Goal: Task Accomplishment & Management: Complete application form

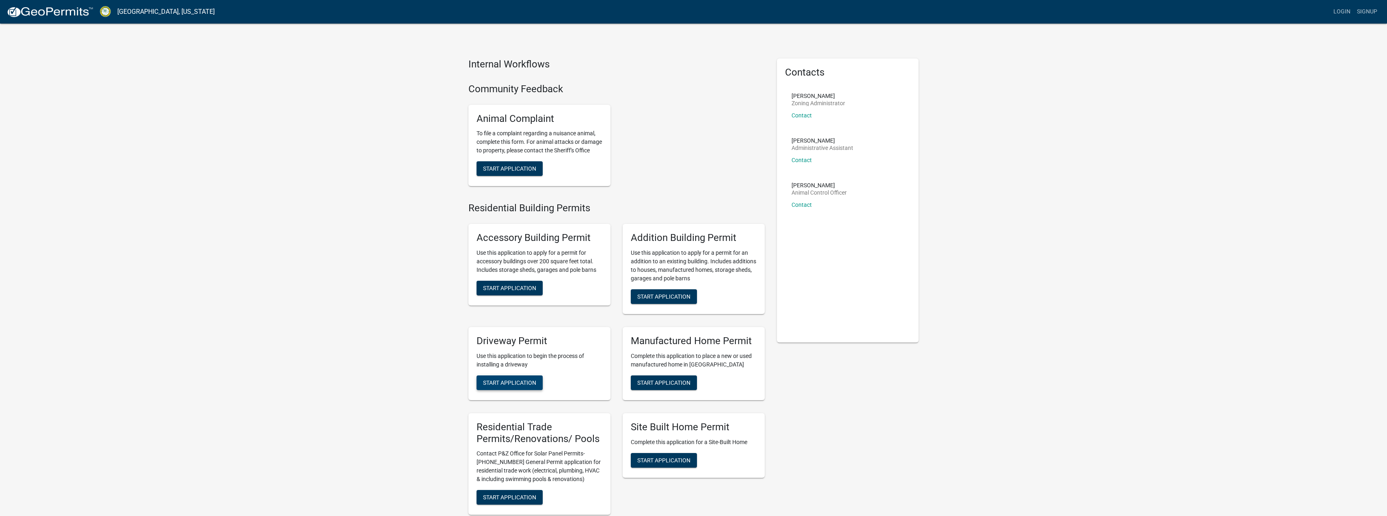
click at [520, 385] on span "Start Application" at bounding box center [509, 382] width 53 height 6
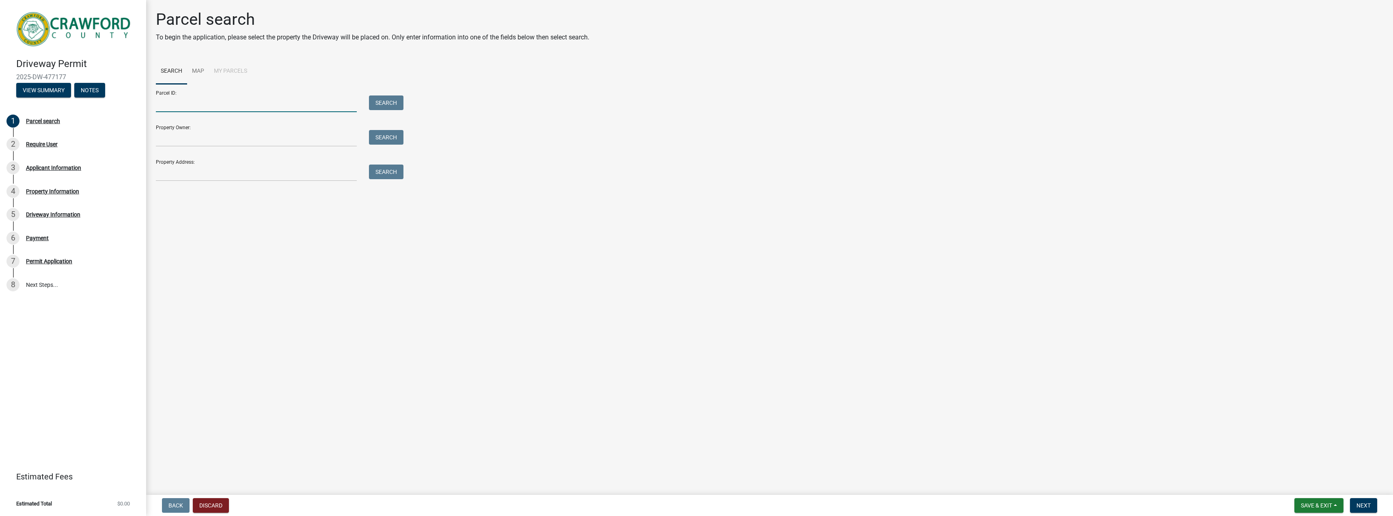
click at [202, 101] on input "Parcel ID:" at bounding box center [256, 103] width 201 height 17
type input "C016 073"
click at [400, 103] on button "Search" at bounding box center [386, 102] width 35 height 15
click at [186, 139] on input "Property Owner:" at bounding box center [256, 138] width 201 height 17
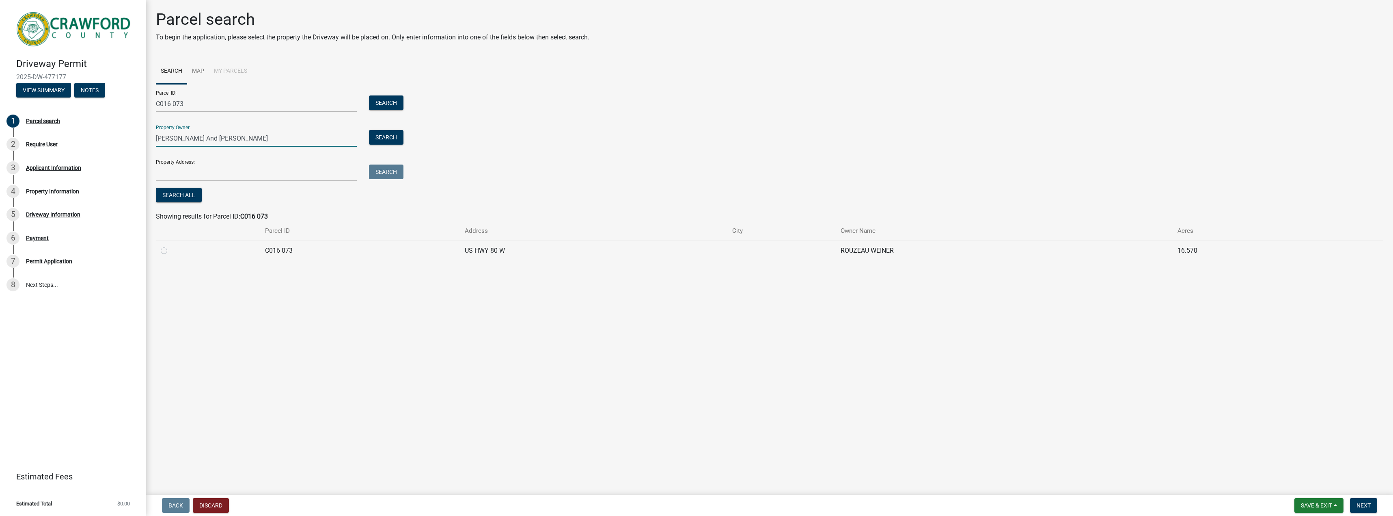
type input "[PERSON_NAME] And [PERSON_NAME]"
click at [215, 175] on input "Property Address:" at bounding box center [256, 172] width 201 height 17
type input "US HWY 80 W"
click at [176, 194] on button "Search All" at bounding box center [179, 195] width 46 height 15
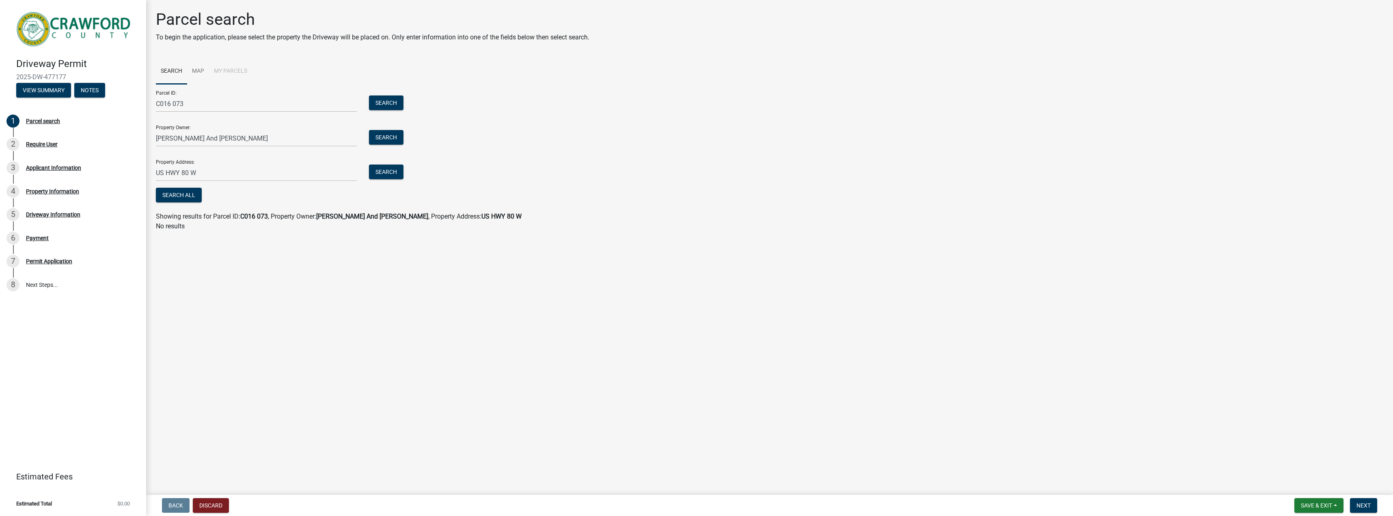
click at [206, 246] on main "Parcel search To begin the application, please select the property the Driveway…" at bounding box center [769, 245] width 1247 height 491
drag, startPoint x: 252, startPoint y: 141, endPoint x: 142, endPoint y: 142, distance: 109.2
click at [142, 142] on div "Driveway Permit 2025-DW-477177 View Summary Notes 1 Parcel search 2 Require Use…" at bounding box center [696, 258] width 1393 height 516
click at [377, 171] on button "Search" at bounding box center [386, 171] width 35 height 15
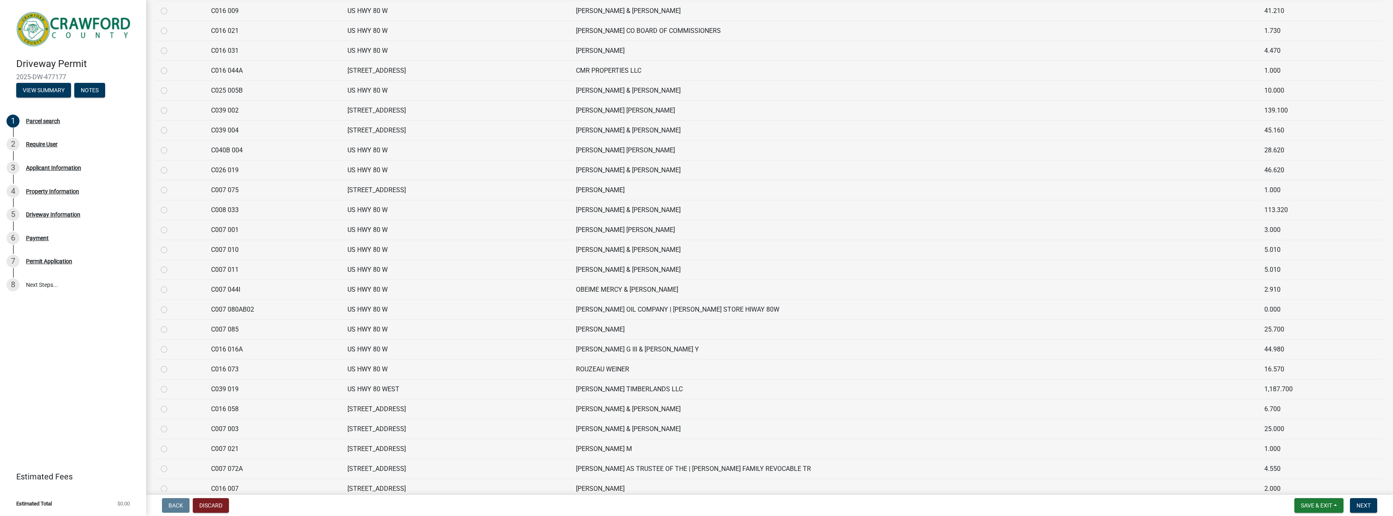
scroll to position [1989, 0]
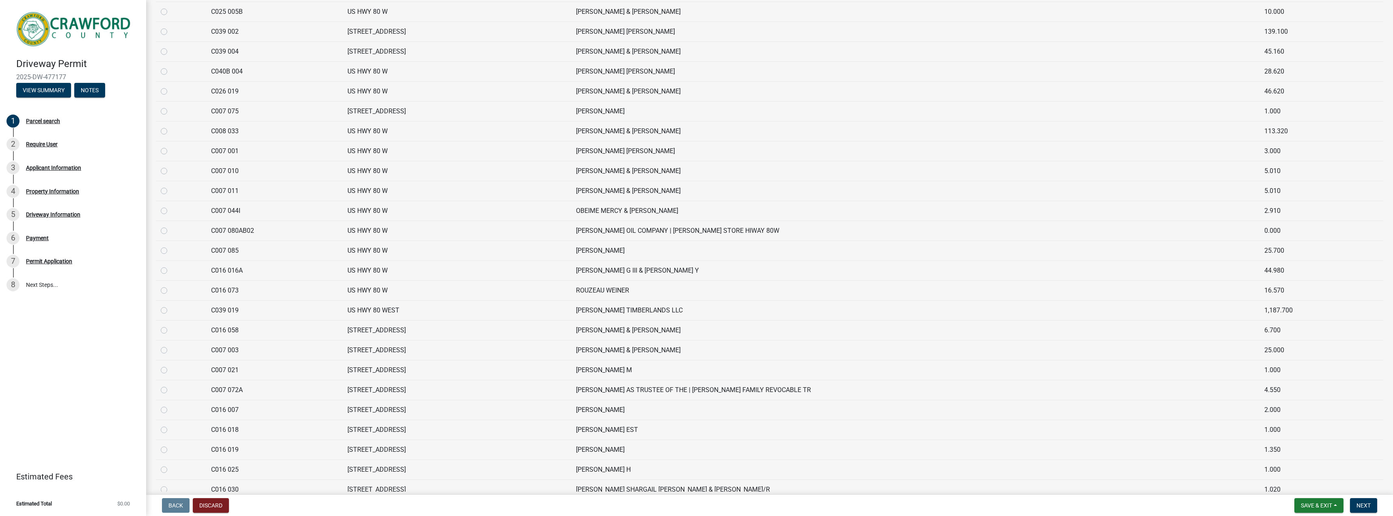
click at [638, 285] on td "ROUZEAU WEINER" at bounding box center [915, 290] width 688 height 20
click at [1271, 289] on td "16.570" at bounding box center [1309, 290] width 99 height 20
click at [170, 285] on label at bounding box center [170, 285] width 0 height 0
click at [170, 291] on 073 "radio" at bounding box center [172, 287] width 5 height 5
radio 073 "true"
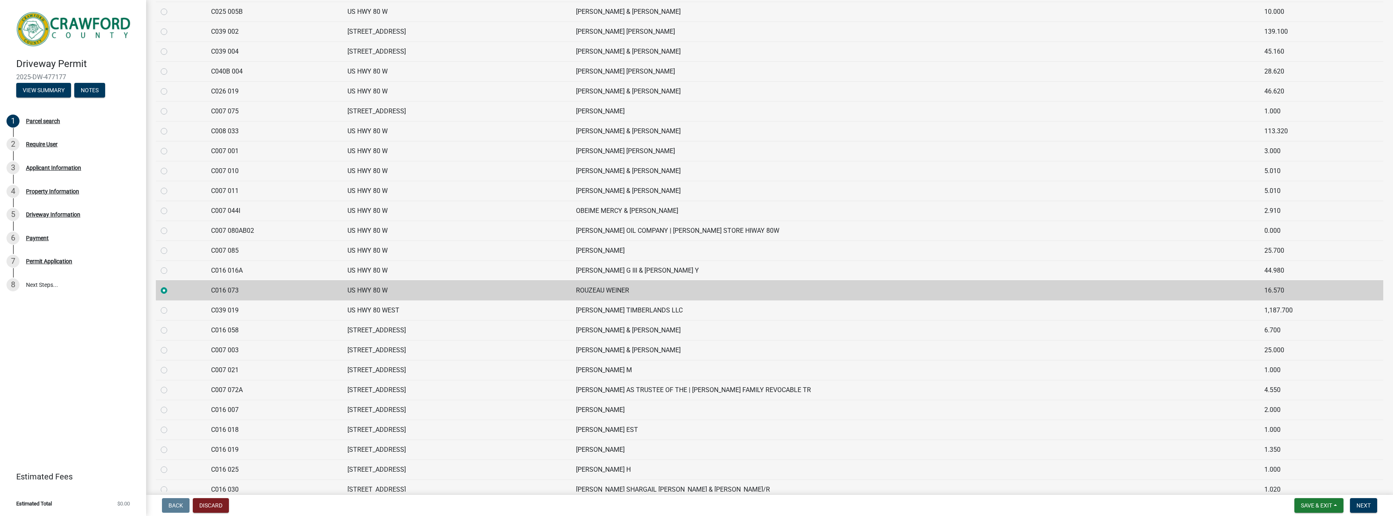
click at [1243, 498] on wm-app "Driveway Permit 2025-DW-477177 View Summary Notes 1 Parcel search 2 Require Use…" at bounding box center [696, 258] width 1393 height 516
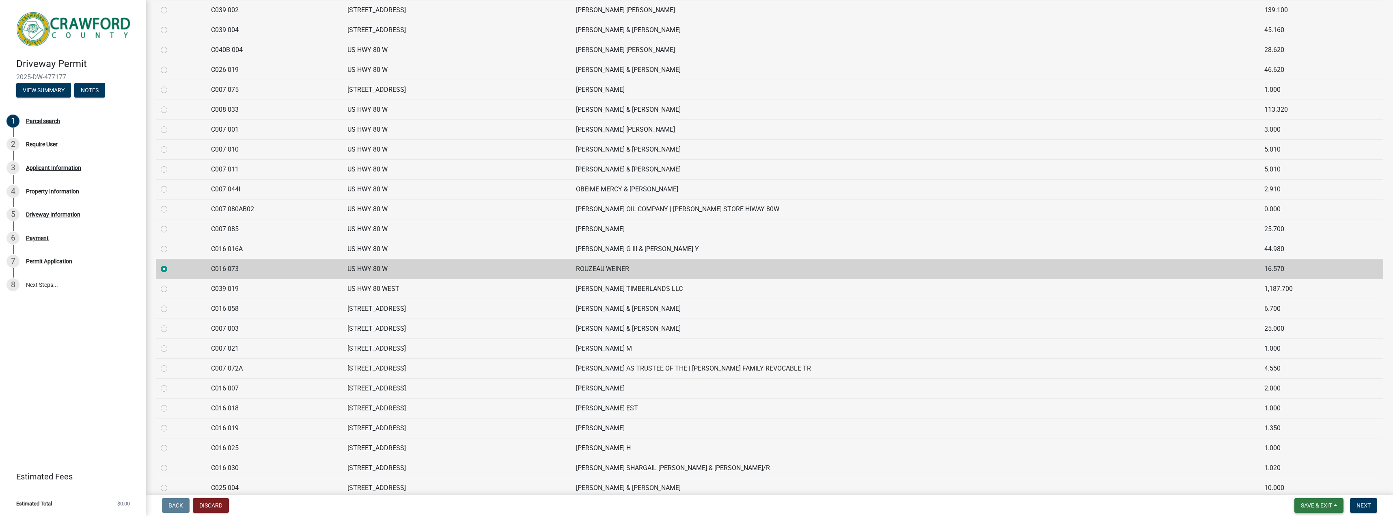
click at [1309, 502] on span "Save & Exit" at bounding box center [1316, 505] width 31 height 6
click at [1309, 506] on span "Save & Exit" at bounding box center [1316, 505] width 31 height 6
click at [1299, 485] on td "10.000" at bounding box center [1309, 487] width 99 height 20
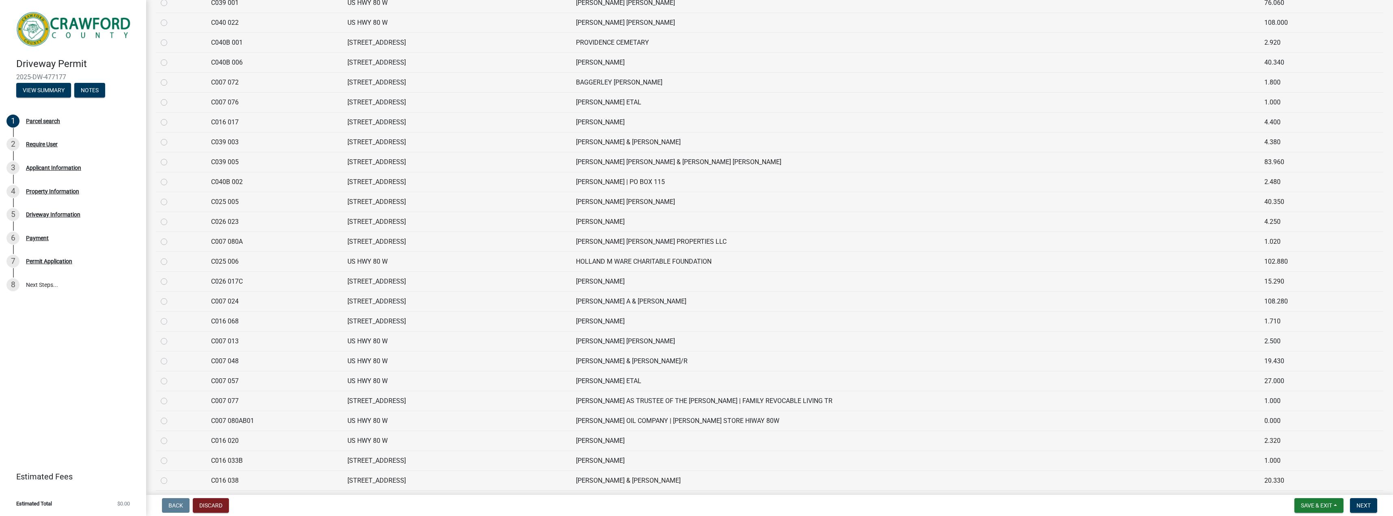
scroll to position [0, 0]
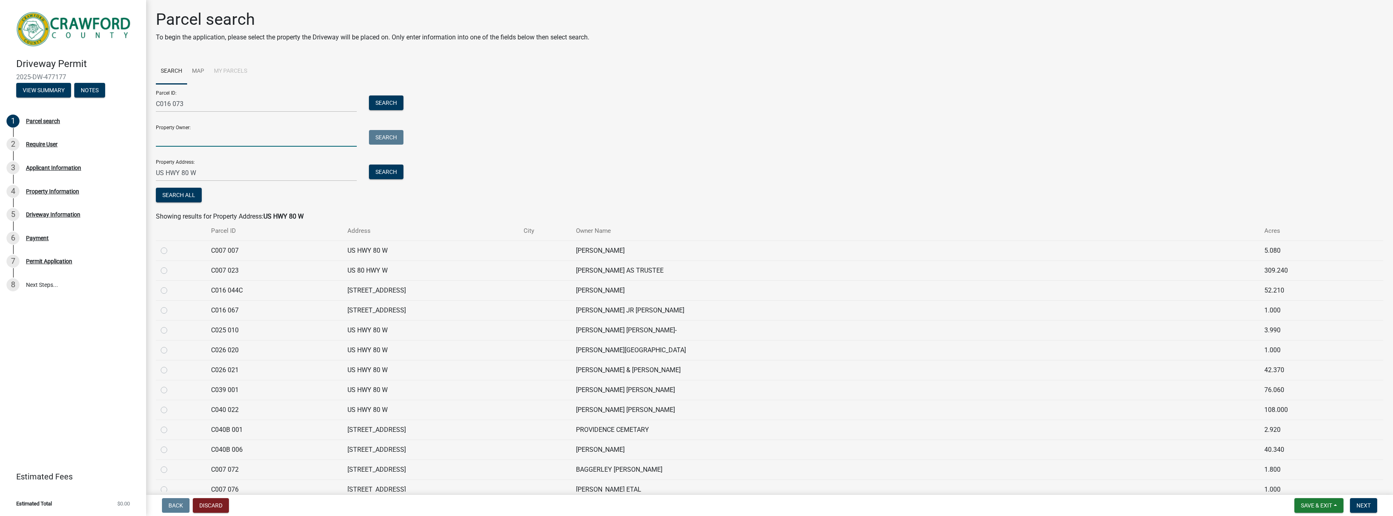
click at [209, 145] on input "Property Owner:" at bounding box center [256, 138] width 201 height 17
click at [217, 140] on input "Property Owner:" at bounding box center [256, 138] width 201 height 17
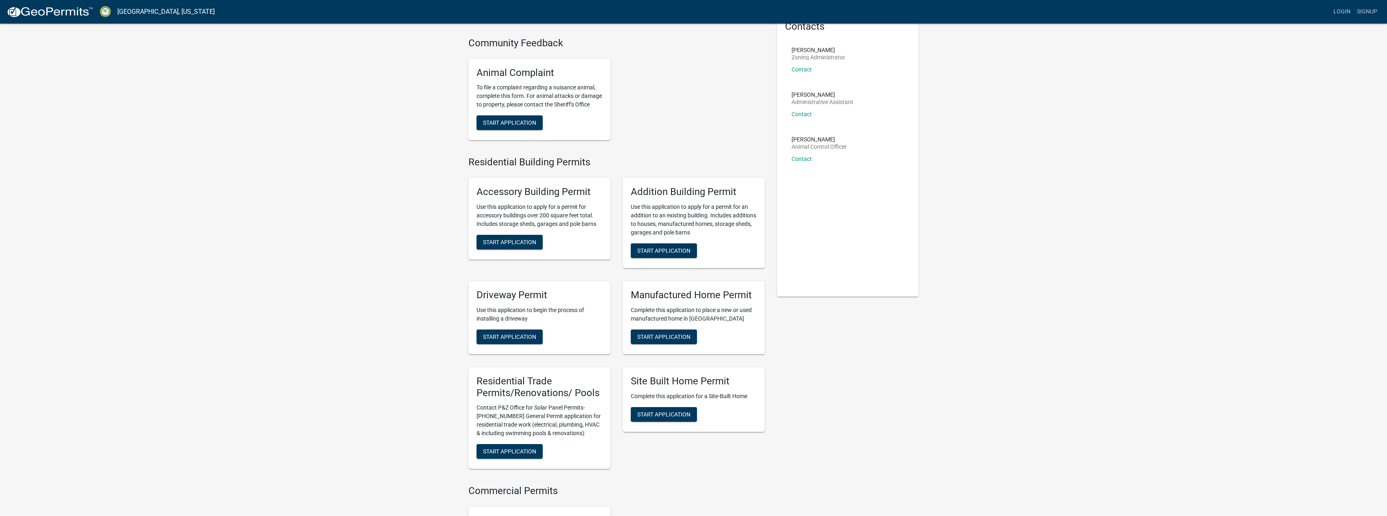
scroll to position [81, 0]
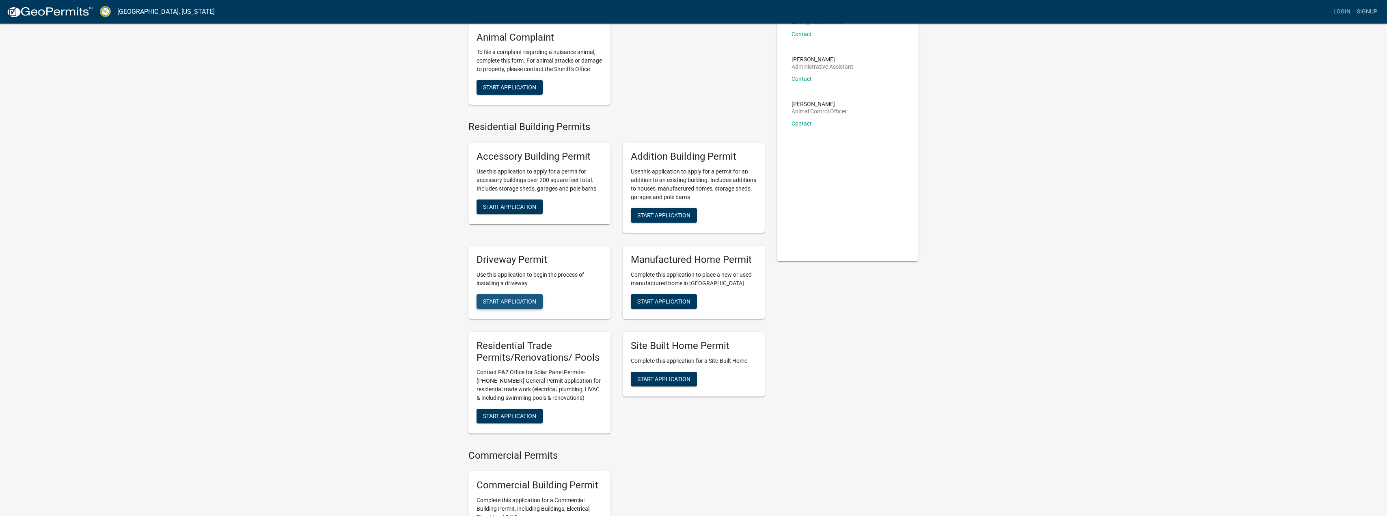
click at [516, 304] on span "Start Application" at bounding box center [509, 301] width 53 height 6
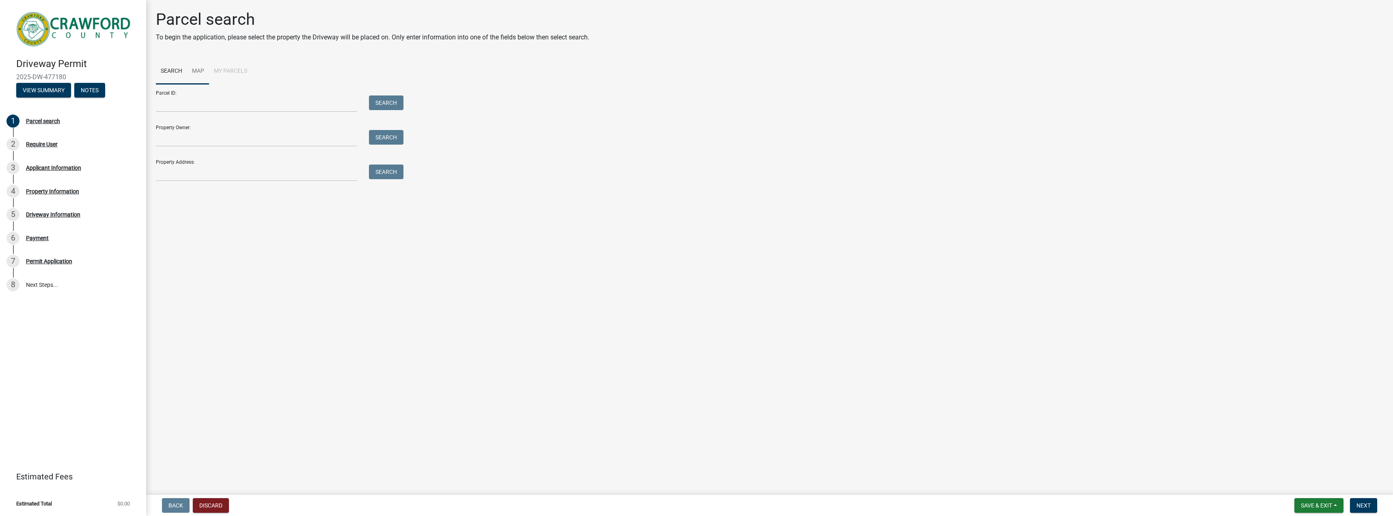
click at [193, 71] on link "Map" at bounding box center [198, 71] width 22 height 26
click at [222, 71] on li "My Parcels" at bounding box center [230, 71] width 43 height 26
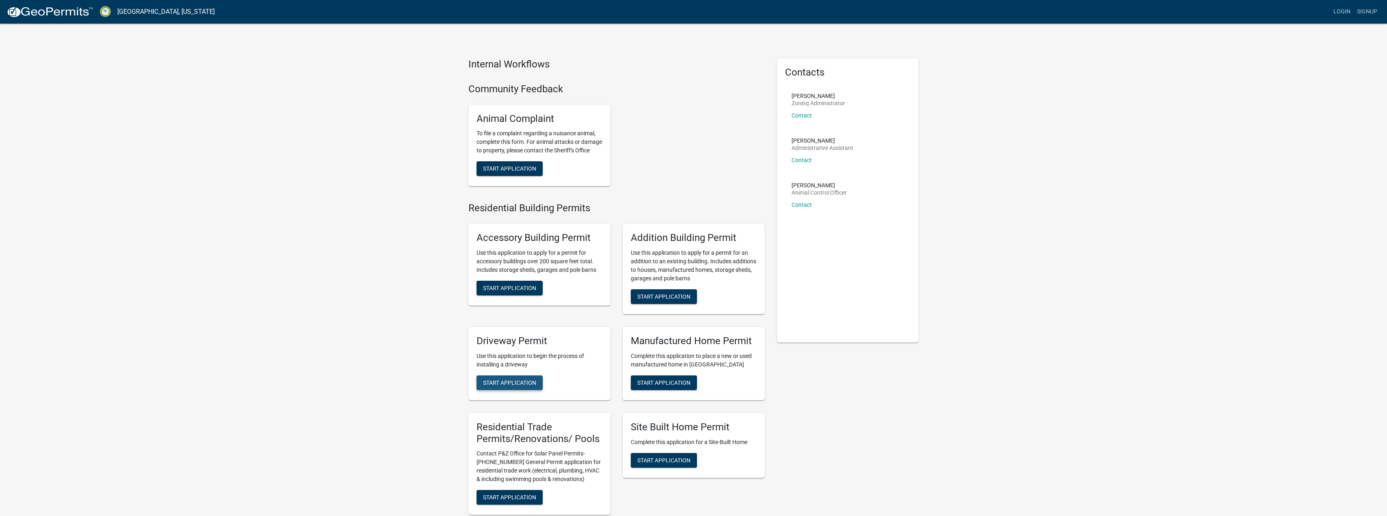
click at [524, 386] on button "Start Application" at bounding box center [510, 382] width 66 height 15
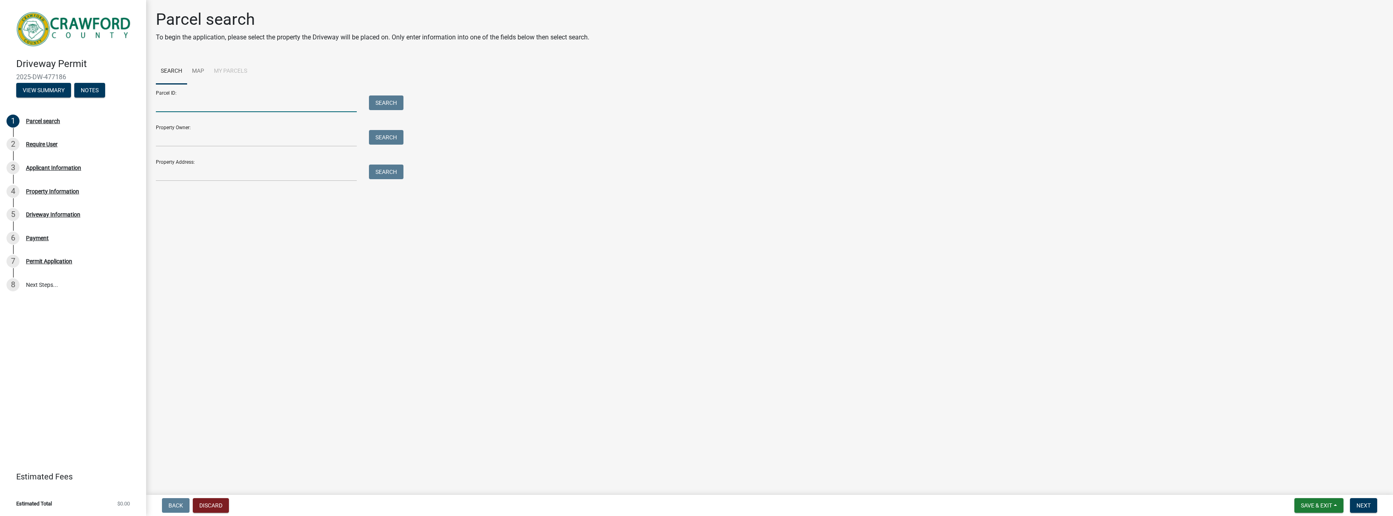
click at [210, 103] on input "Parcel ID:" at bounding box center [256, 103] width 201 height 17
type input "C016 073"
click at [320, 140] on input "Property Owner:" at bounding box center [256, 138] width 201 height 17
